Goal: Navigation & Orientation: Go to known website

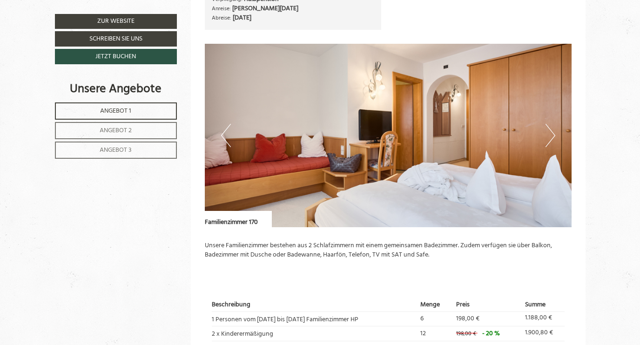
scroll to position [1119, 0]
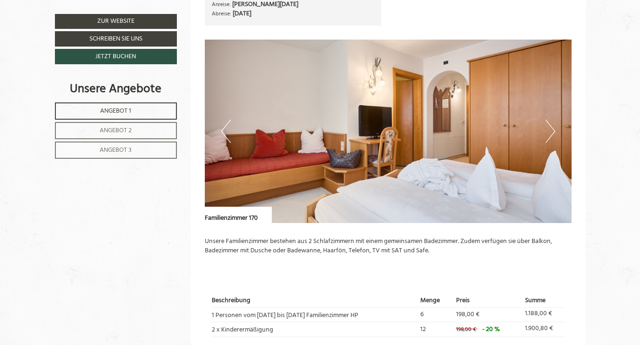
click at [552, 139] on button "Next" at bounding box center [551, 131] width 10 height 23
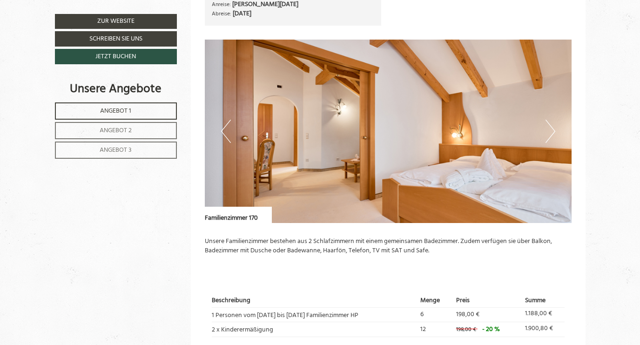
click at [552, 139] on button "Next" at bounding box center [551, 131] width 10 height 23
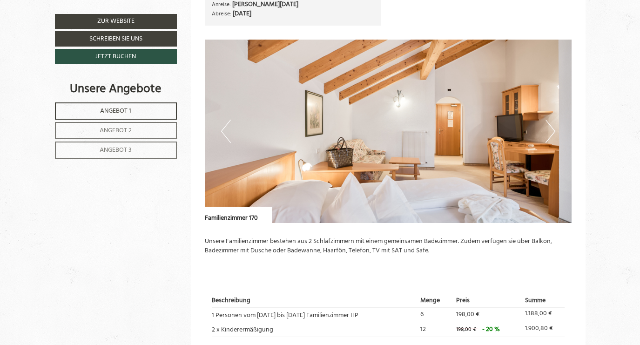
click at [552, 139] on button "Next" at bounding box center [551, 131] width 10 height 23
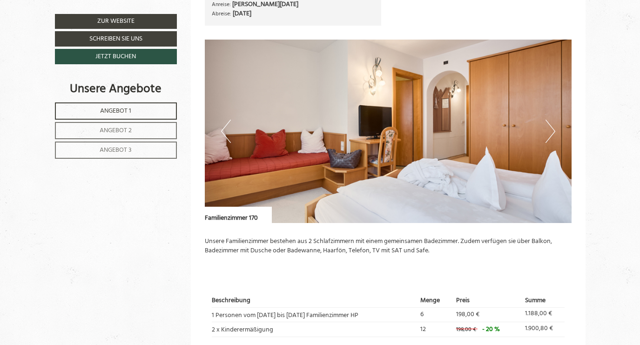
click at [552, 139] on button "Next" at bounding box center [551, 131] width 10 height 23
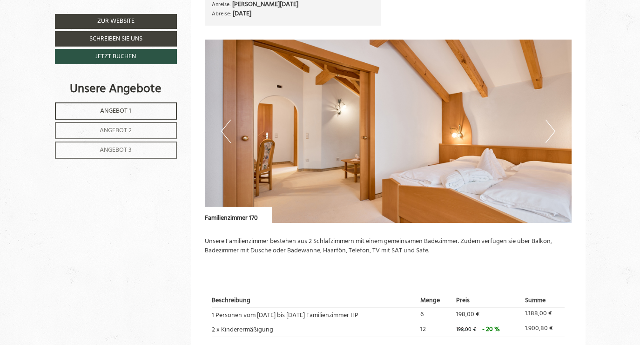
click at [552, 139] on button "Next" at bounding box center [551, 131] width 10 height 23
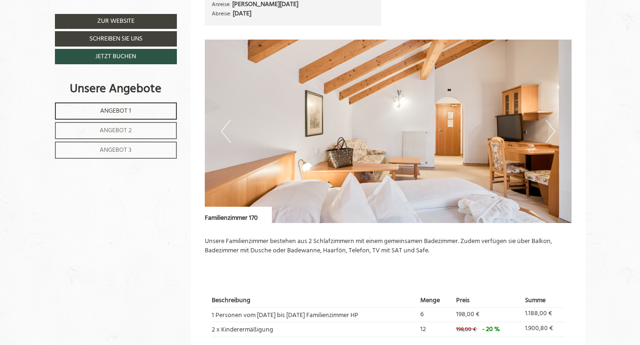
click at [551, 138] on button "Next" at bounding box center [551, 131] width 10 height 23
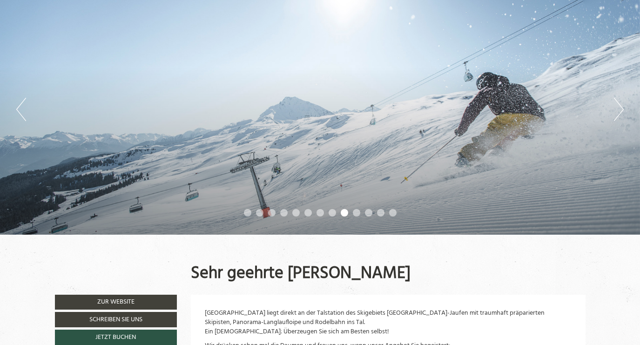
scroll to position [0, 0]
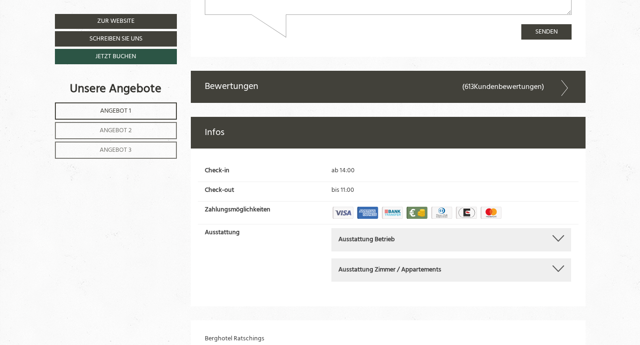
scroll to position [3921, 0]
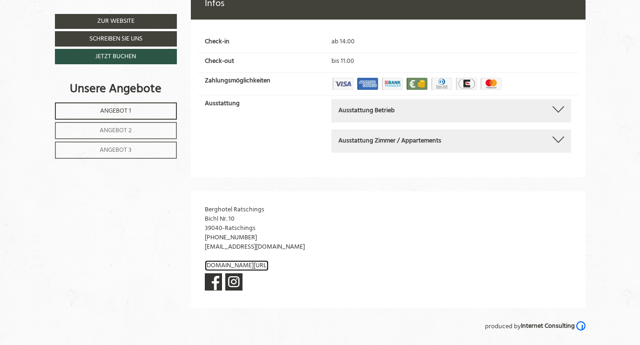
click at [249, 260] on link "[DOMAIN_NAME][URL]" at bounding box center [237, 265] width 64 height 11
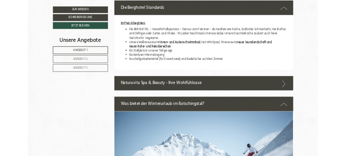
scroll to position [2045, 0]
